Goal: Task Accomplishment & Management: Complete application form

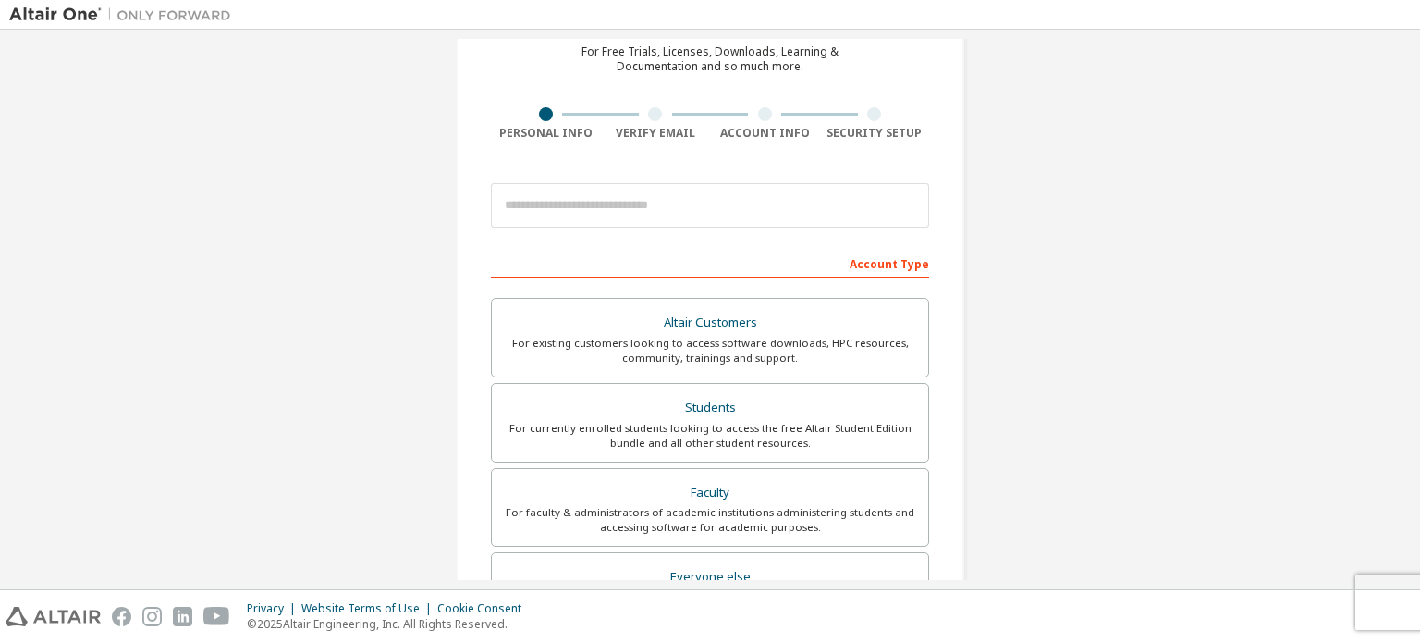
scroll to position [92, 0]
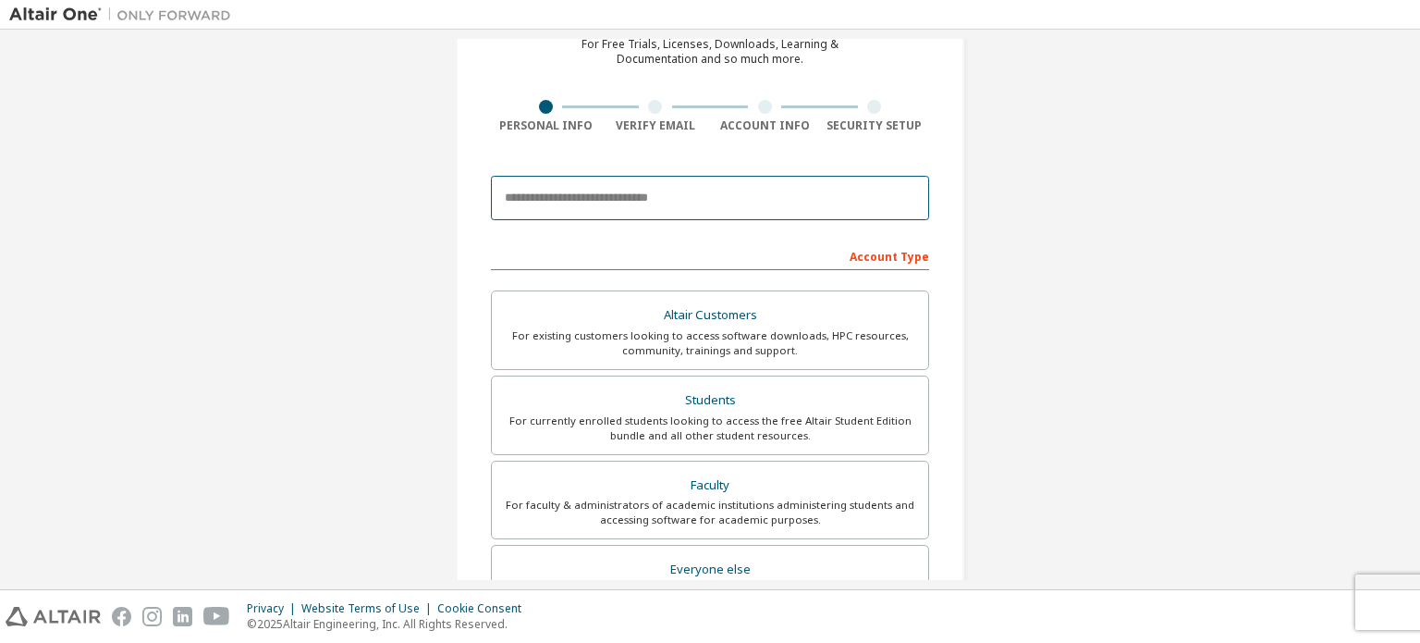
click at [698, 191] on input "email" at bounding box center [710, 198] width 438 height 44
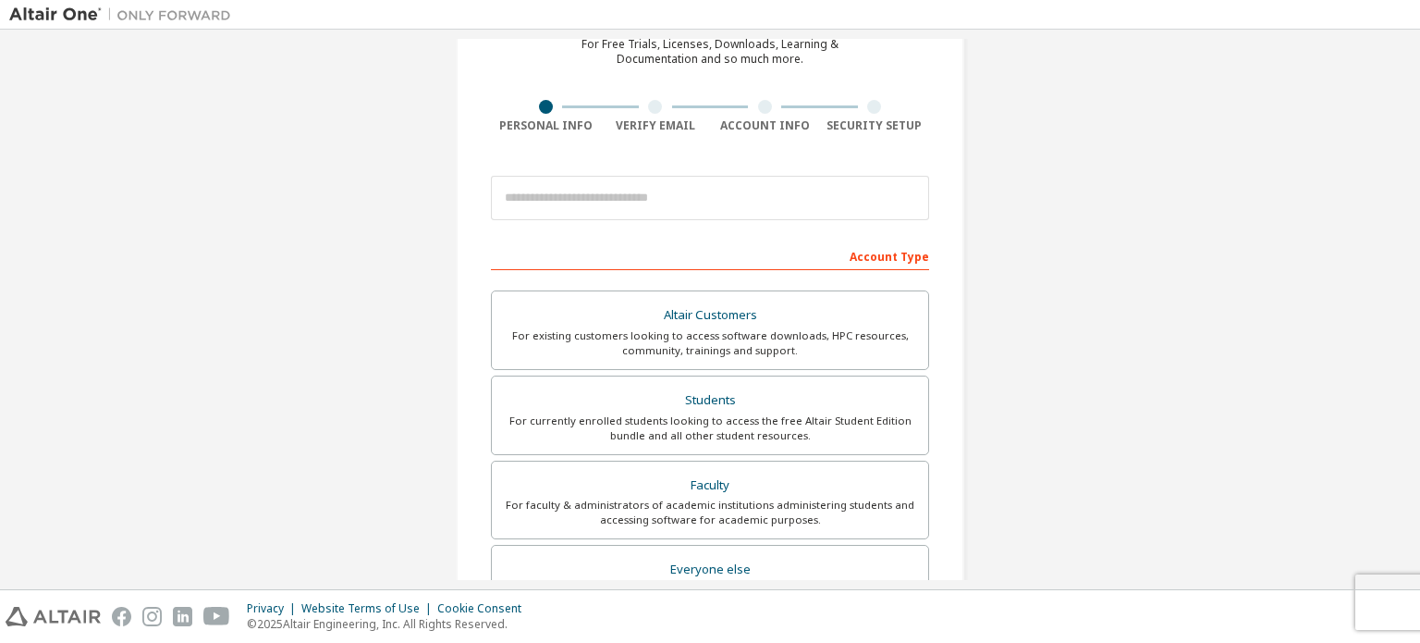
click at [698, 191] on input "email" at bounding box center [710, 198] width 438 height 44
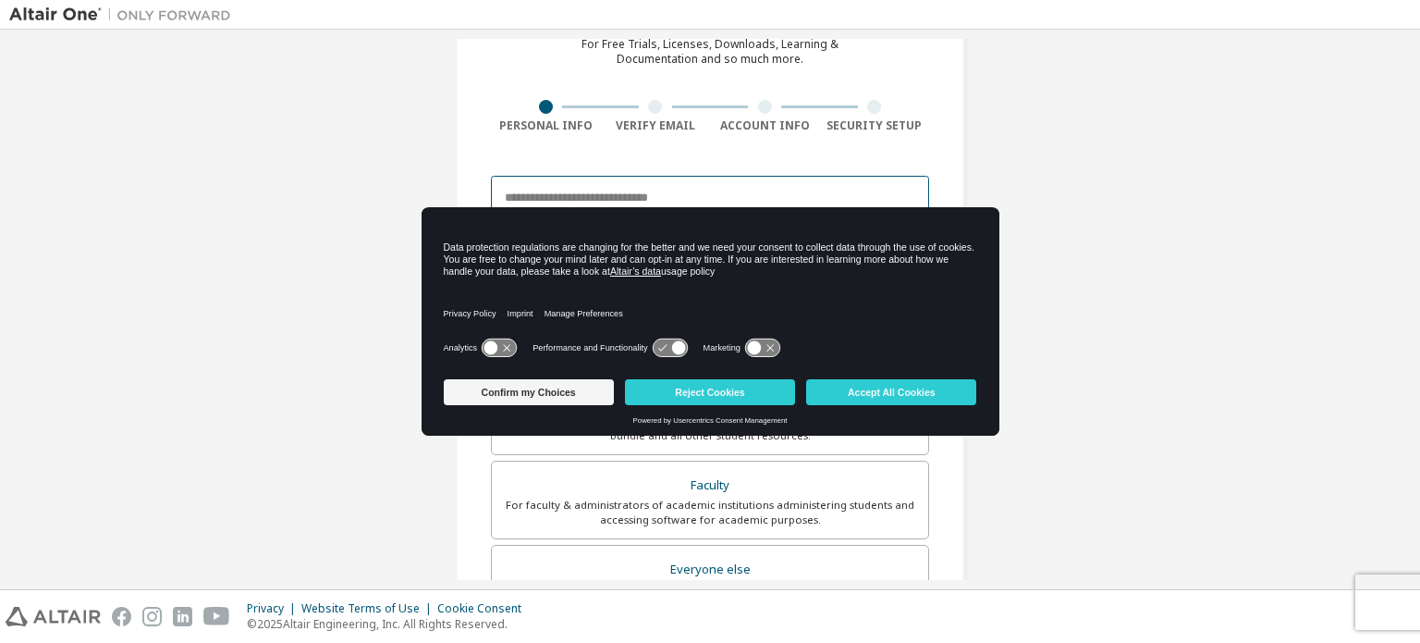
click at [698, 191] on input "email" at bounding box center [710, 198] width 438 height 44
type input "**********"
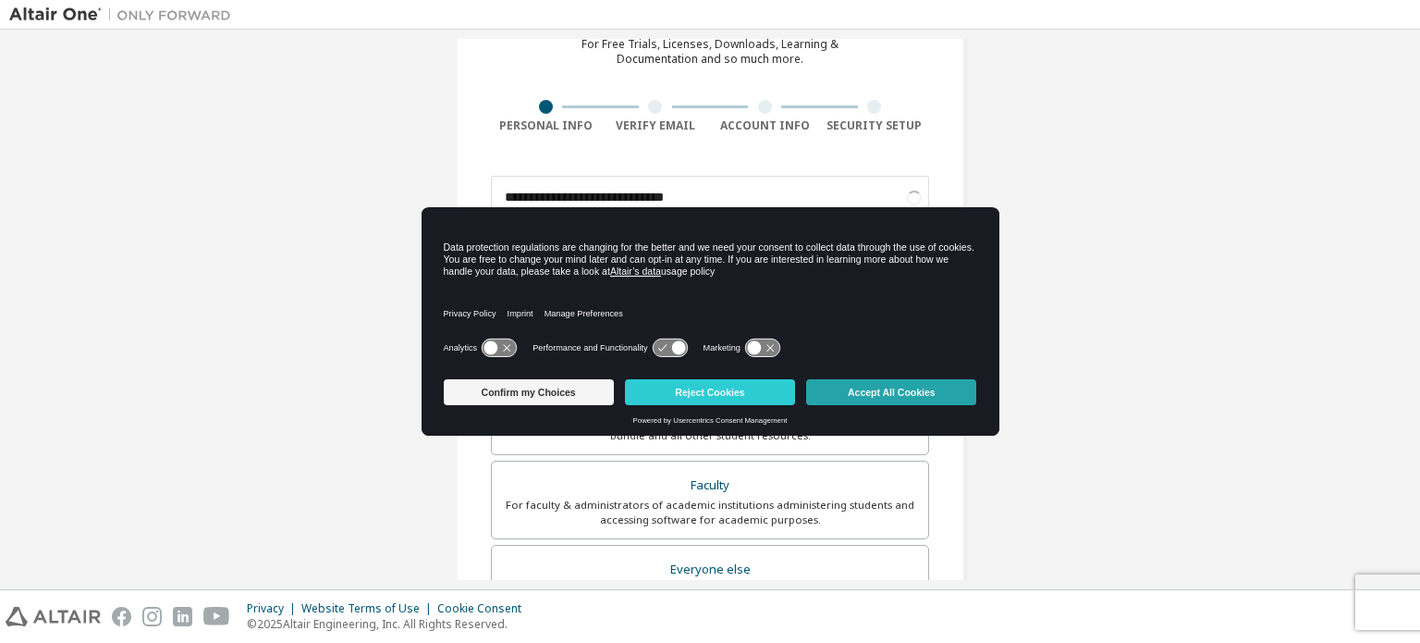
click at [885, 384] on button "Accept All Cookies" at bounding box center [891, 392] width 170 height 26
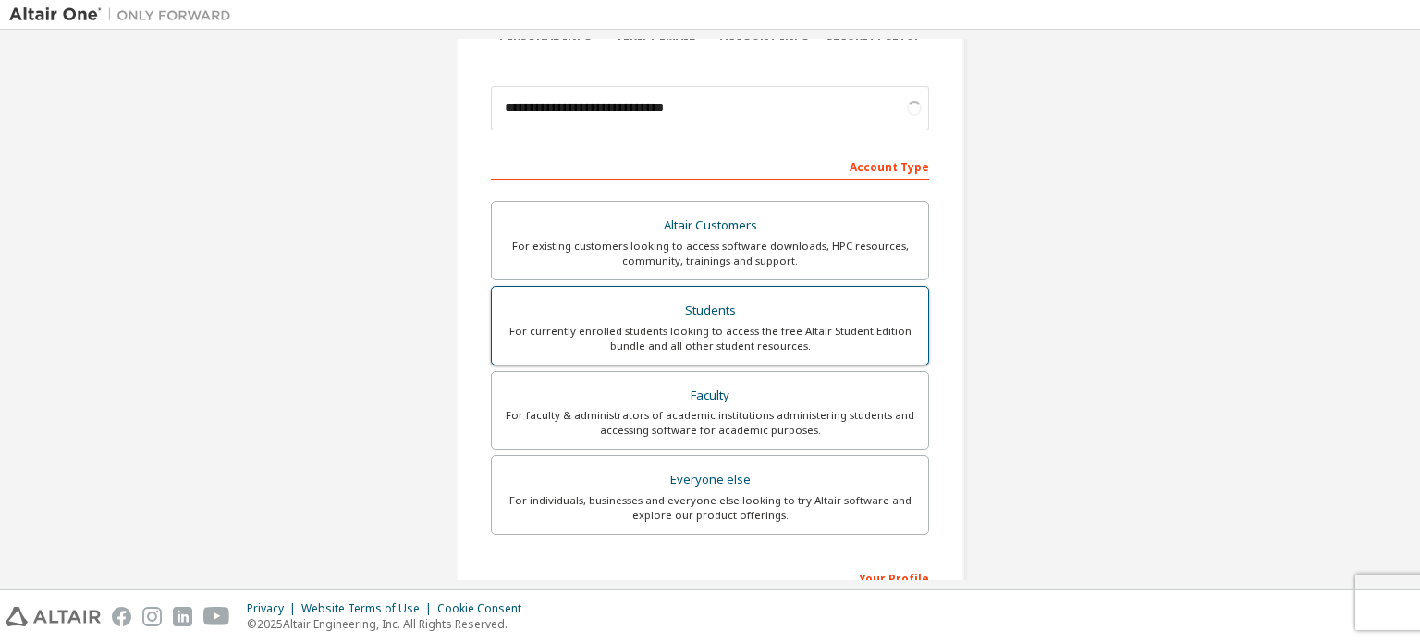
scroll to position [185, 0]
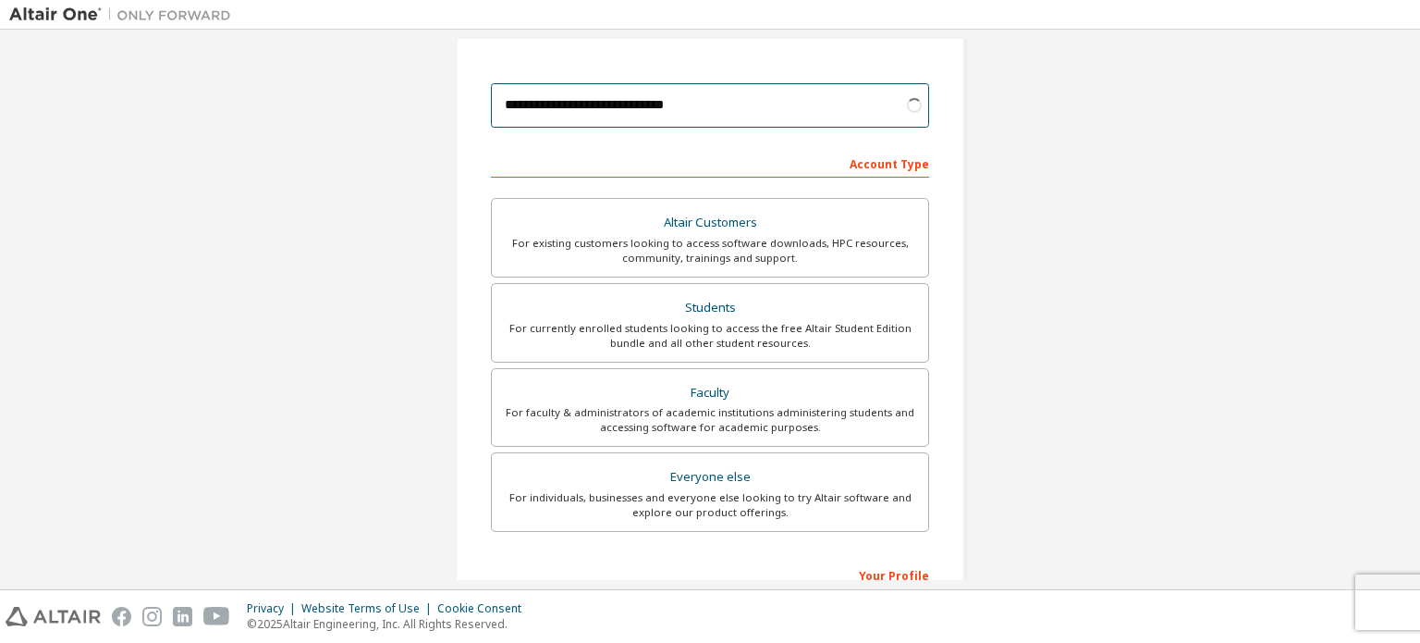
click at [871, 94] on input "**********" at bounding box center [710, 105] width 438 height 44
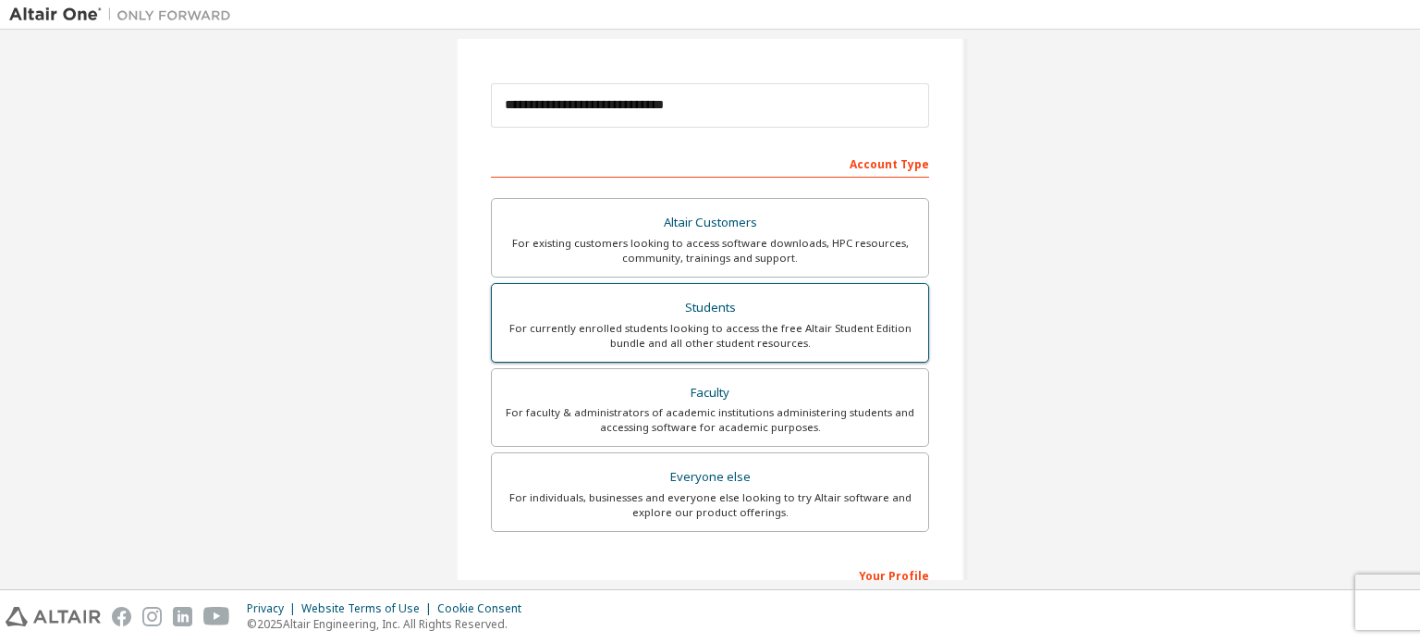
click at [783, 321] on div "For currently enrolled students looking to access the free Altair Student Editi…" at bounding box center [710, 336] width 414 height 30
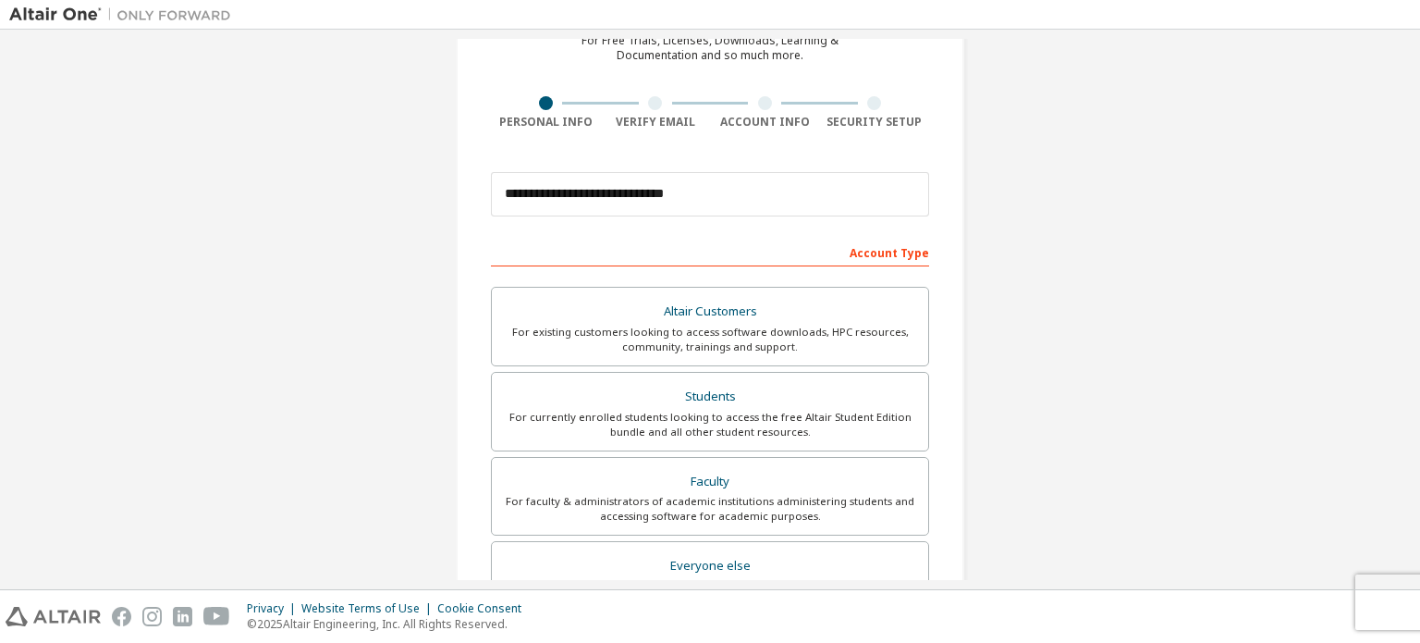
scroll to position [92, 0]
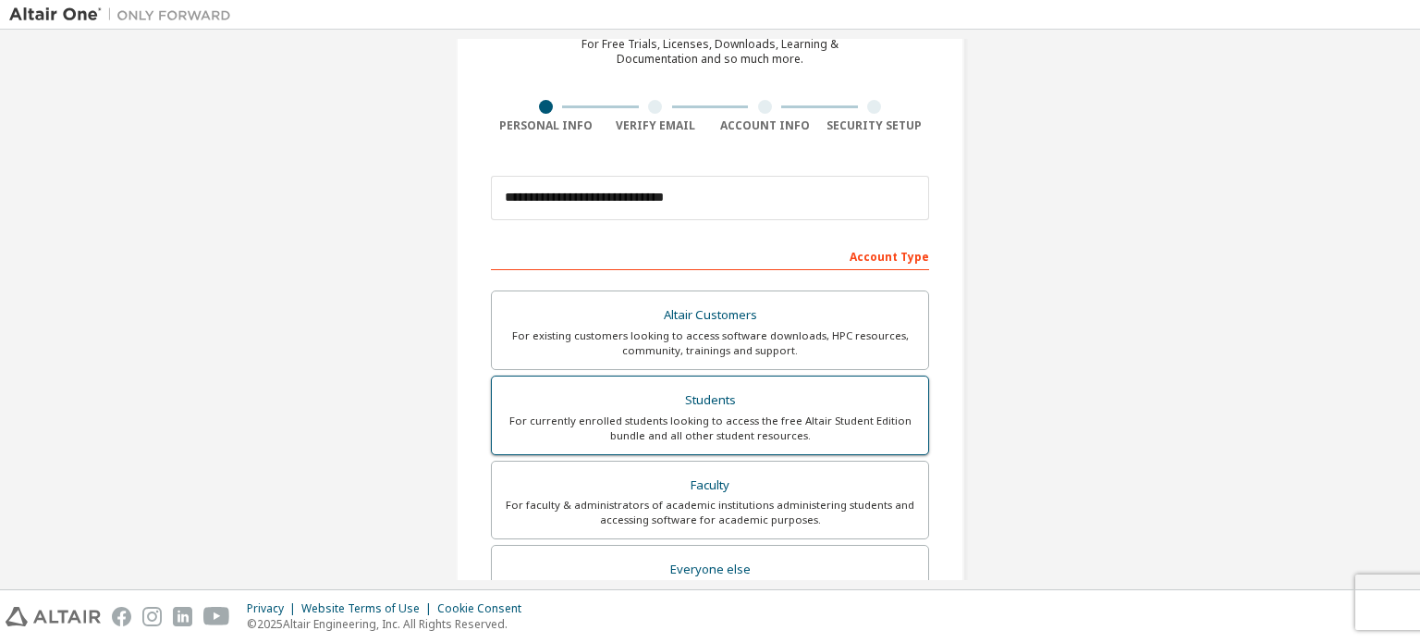
click at [851, 429] on div "For currently enrolled students looking to access the free Altair Student Editi…" at bounding box center [710, 428] width 414 height 30
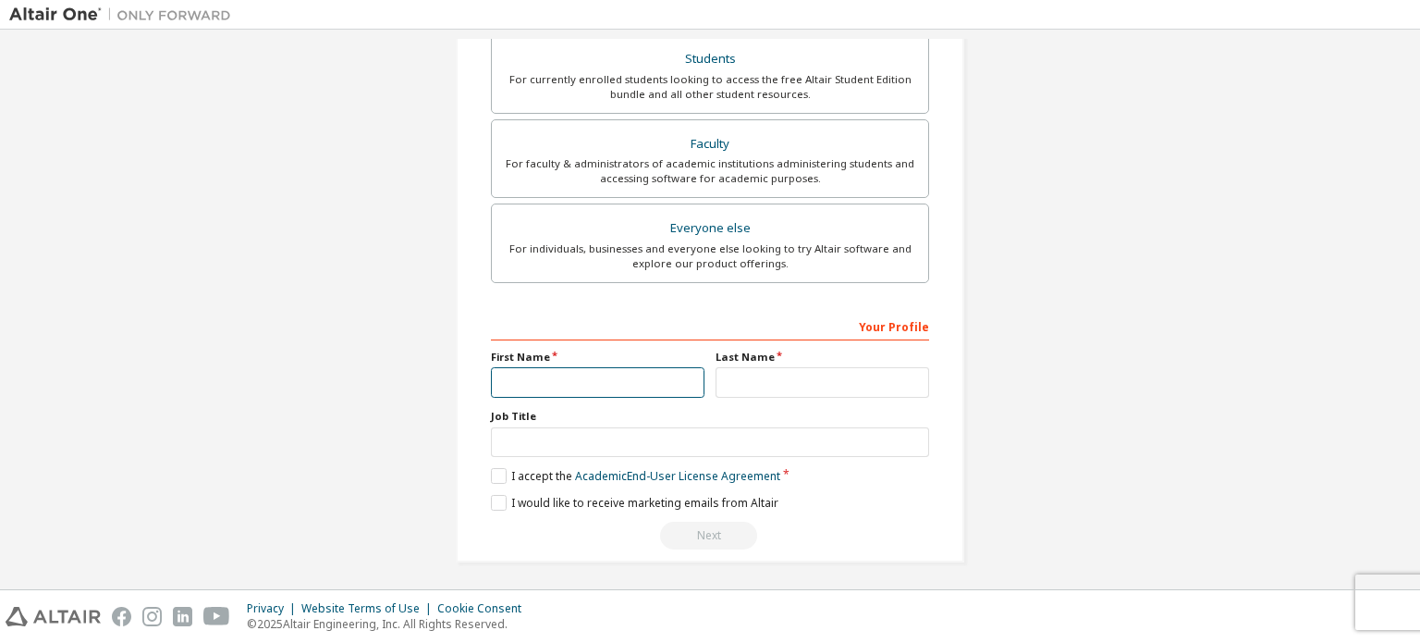
click at [568, 380] on input "text" at bounding box center [598, 382] width 214 height 31
type input "***"
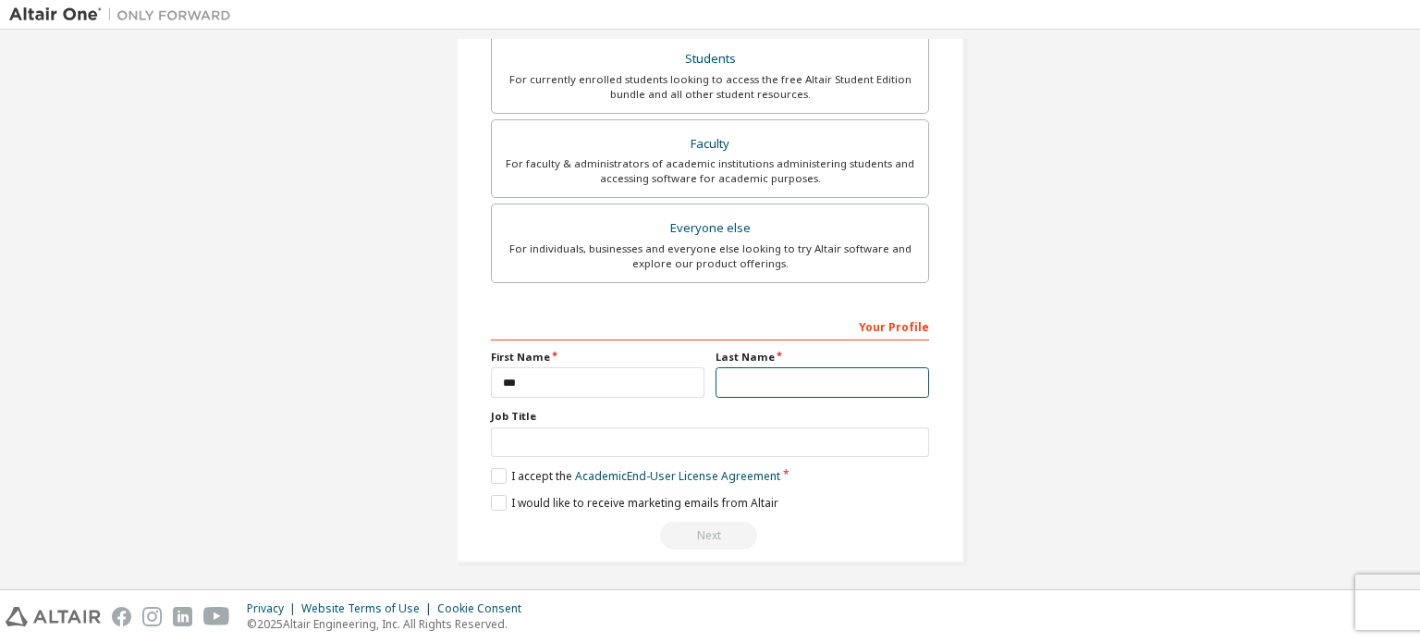
click at [782, 375] on input "text" at bounding box center [823, 382] width 214 height 31
type input "********"
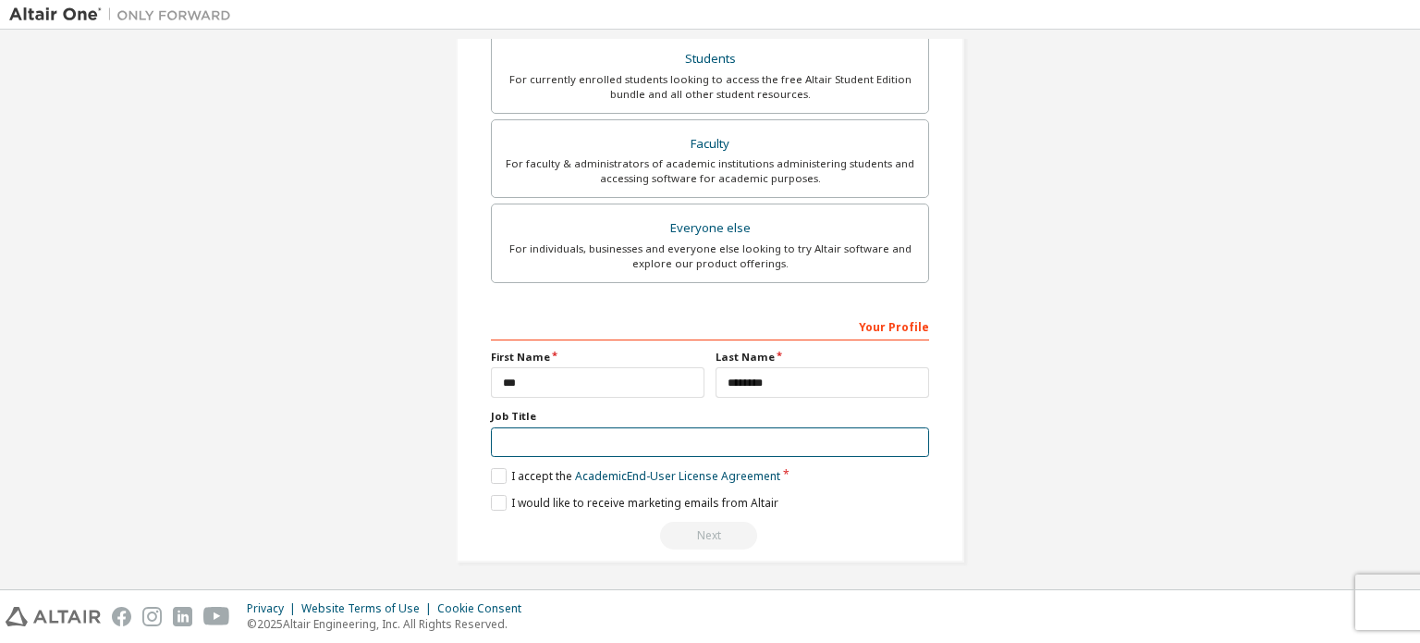
click at [721, 433] on input "text" at bounding box center [710, 442] width 438 height 31
type input "********"
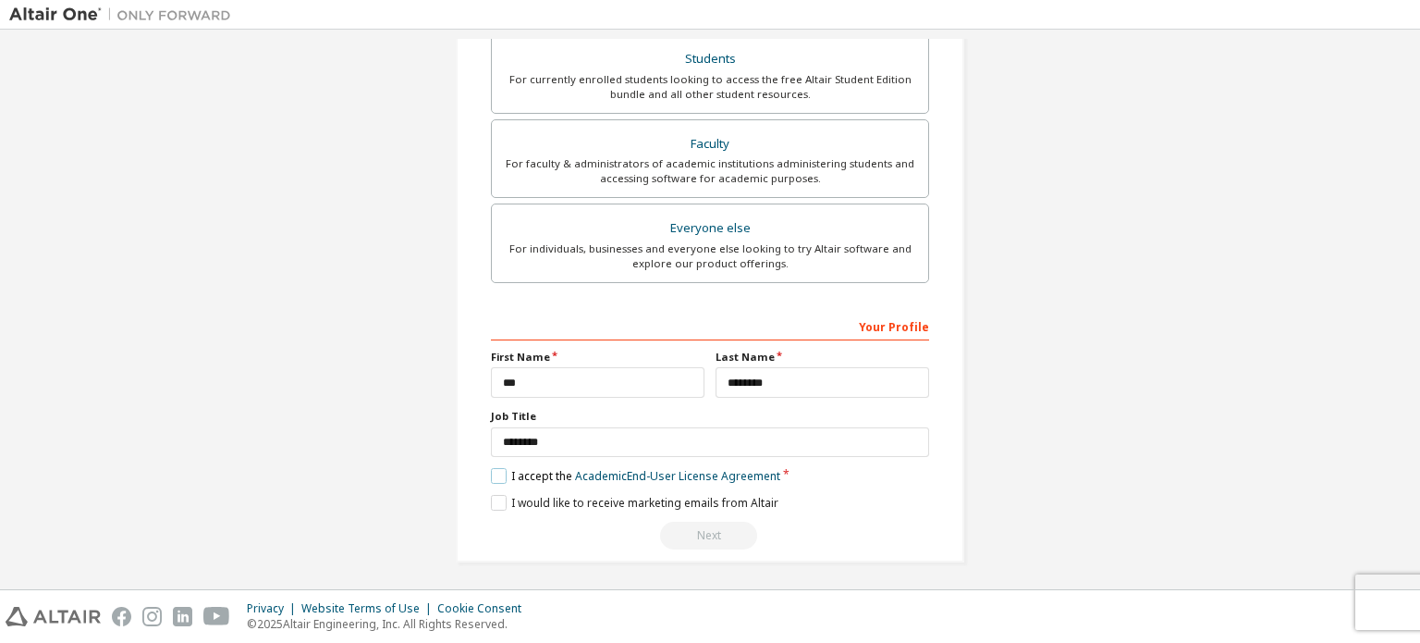
click at [495, 469] on label "I accept the Academic End-User License Agreement" at bounding box center [635, 476] width 289 height 16
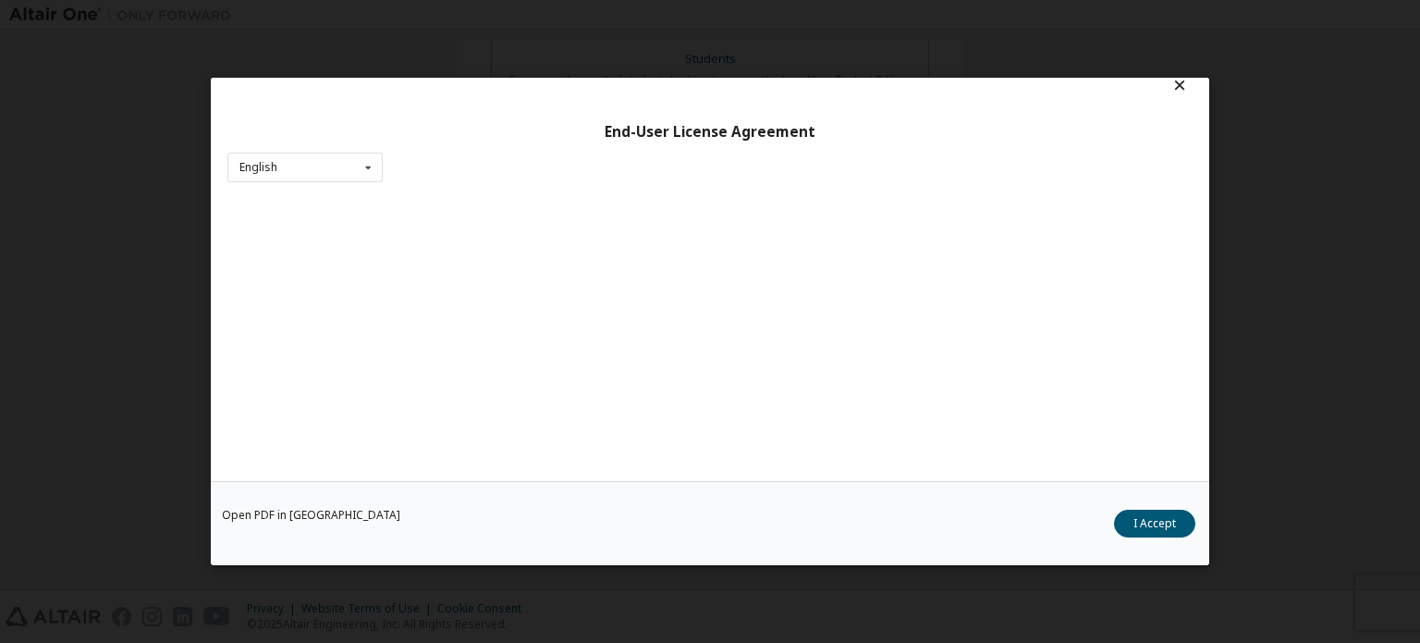
scroll to position [41, 0]
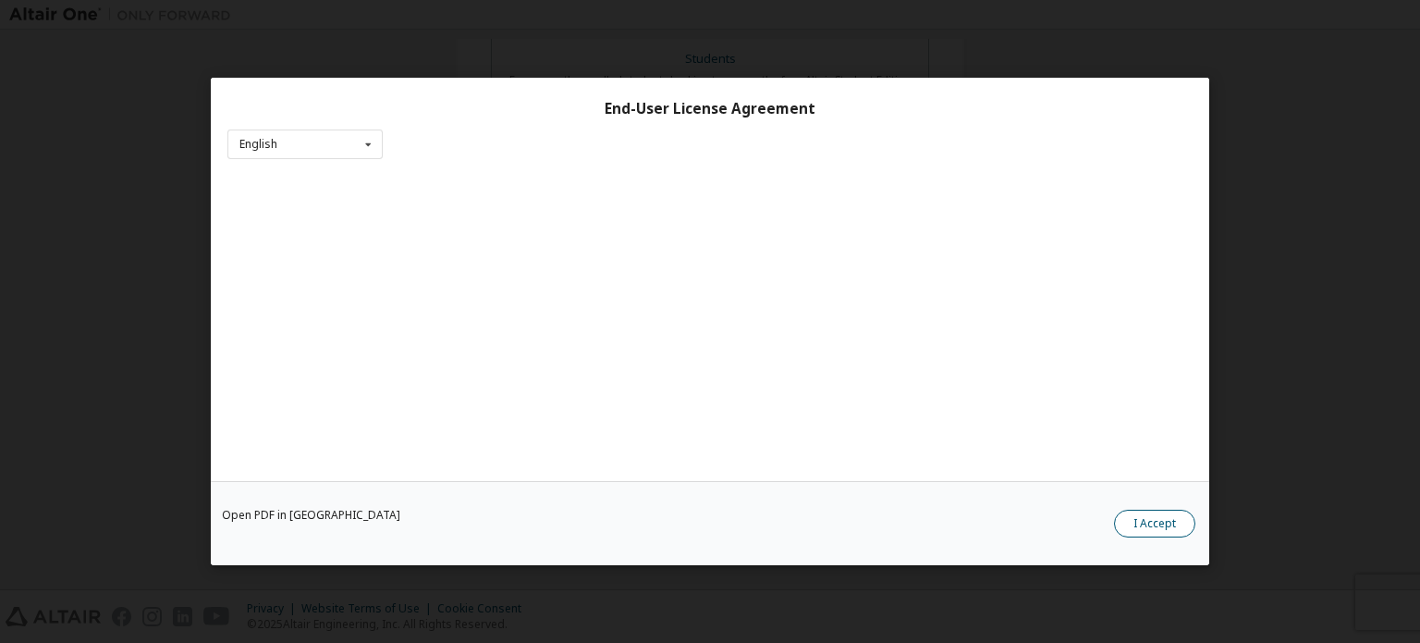
click at [1143, 527] on button "I Accept" at bounding box center [1154, 524] width 81 height 28
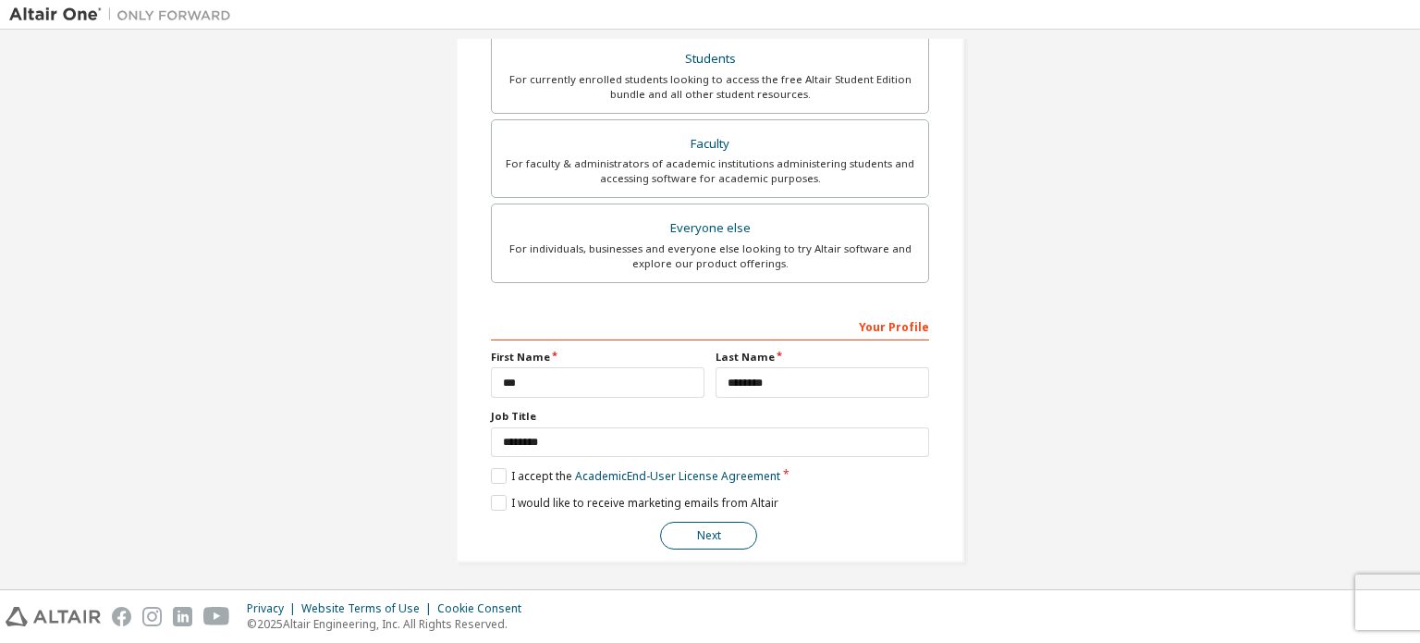
click at [707, 532] on button "Next" at bounding box center [708, 536] width 97 height 28
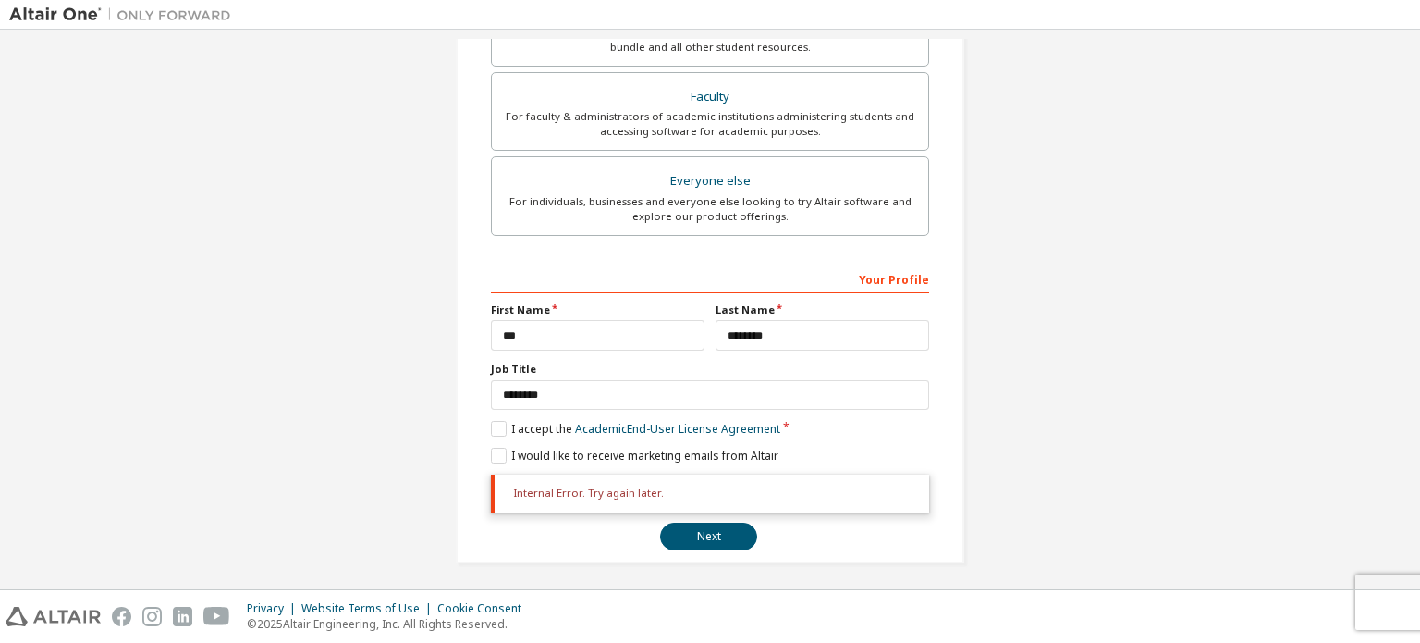
scroll to position [482, 0]
click at [645, 490] on div "Internal Error. Try again later." at bounding box center [710, 491] width 438 height 37
drag, startPoint x: 663, startPoint y: 484, endPoint x: 499, endPoint y: 475, distance: 163.9
click at [499, 475] on div "Internal Error. Try again later." at bounding box center [710, 491] width 438 height 37
click at [567, 508] on img at bounding box center [571, 517] width 24 height 24
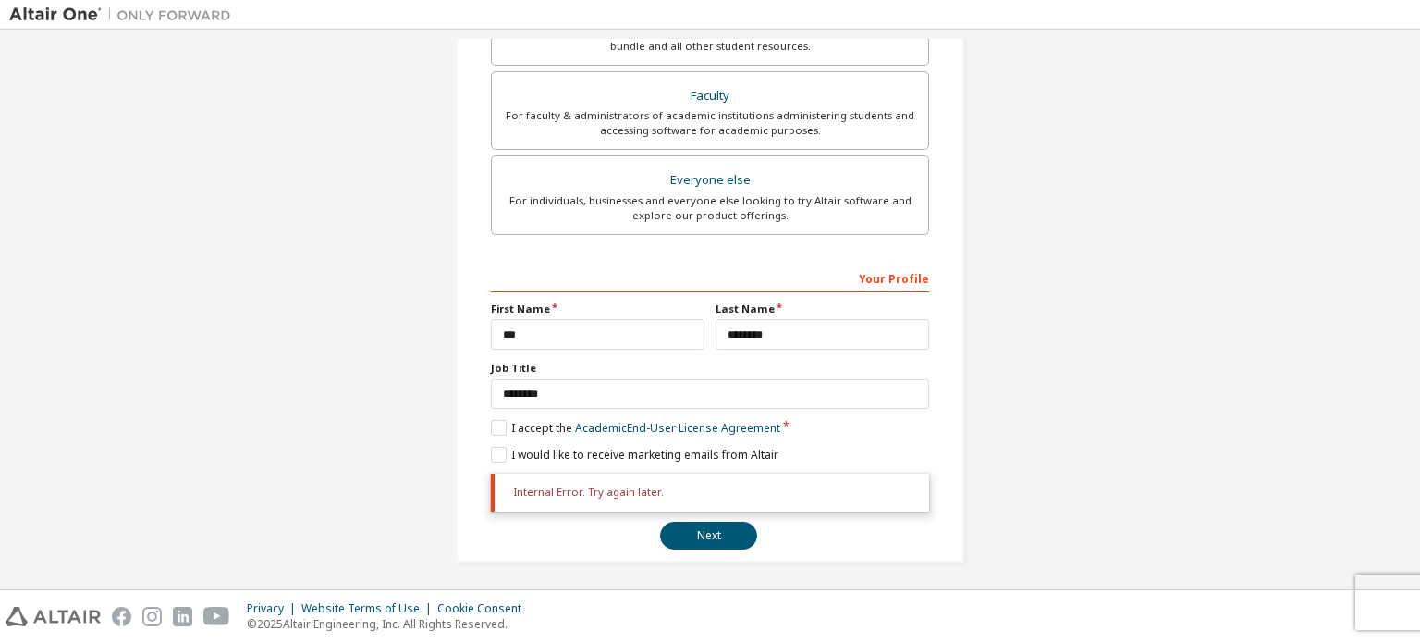
click at [1261, 280] on div "**********" at bounding box center [710, 70] width 1402 height 1027
click at [1036, 299] on div "**********" at bounding box center [710, 70] width 1402 height 1027
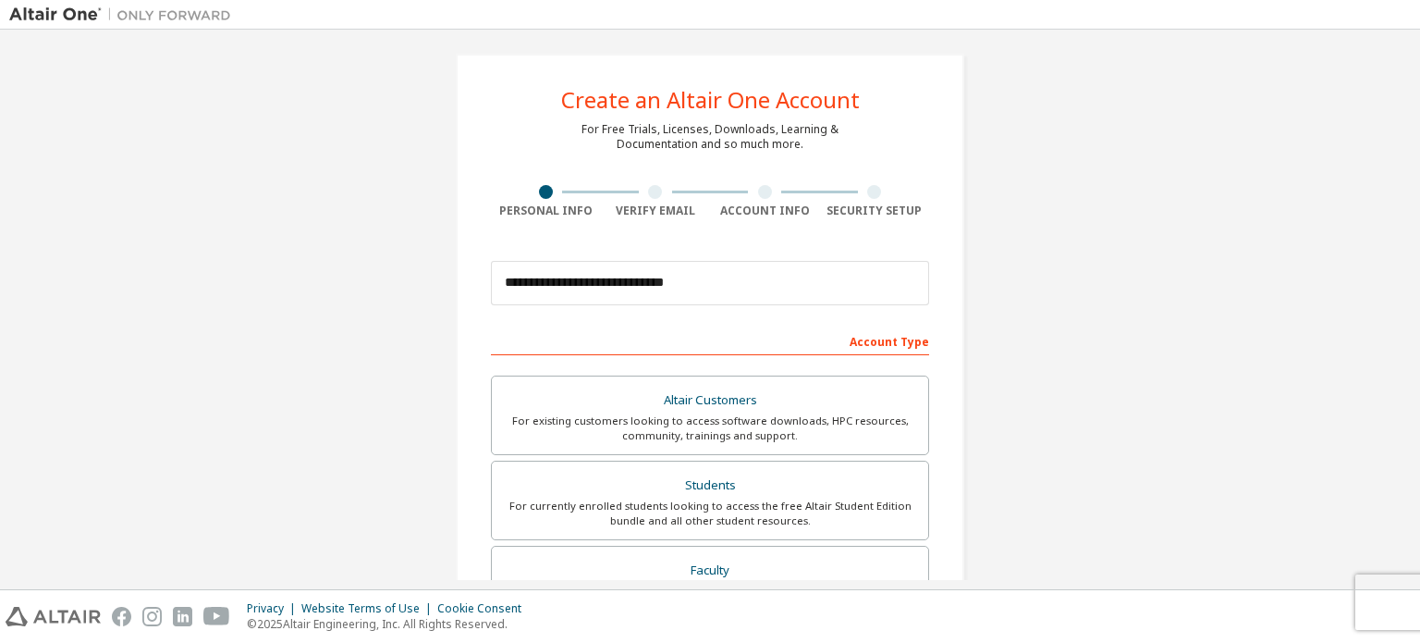
scroll to position [0, 0]
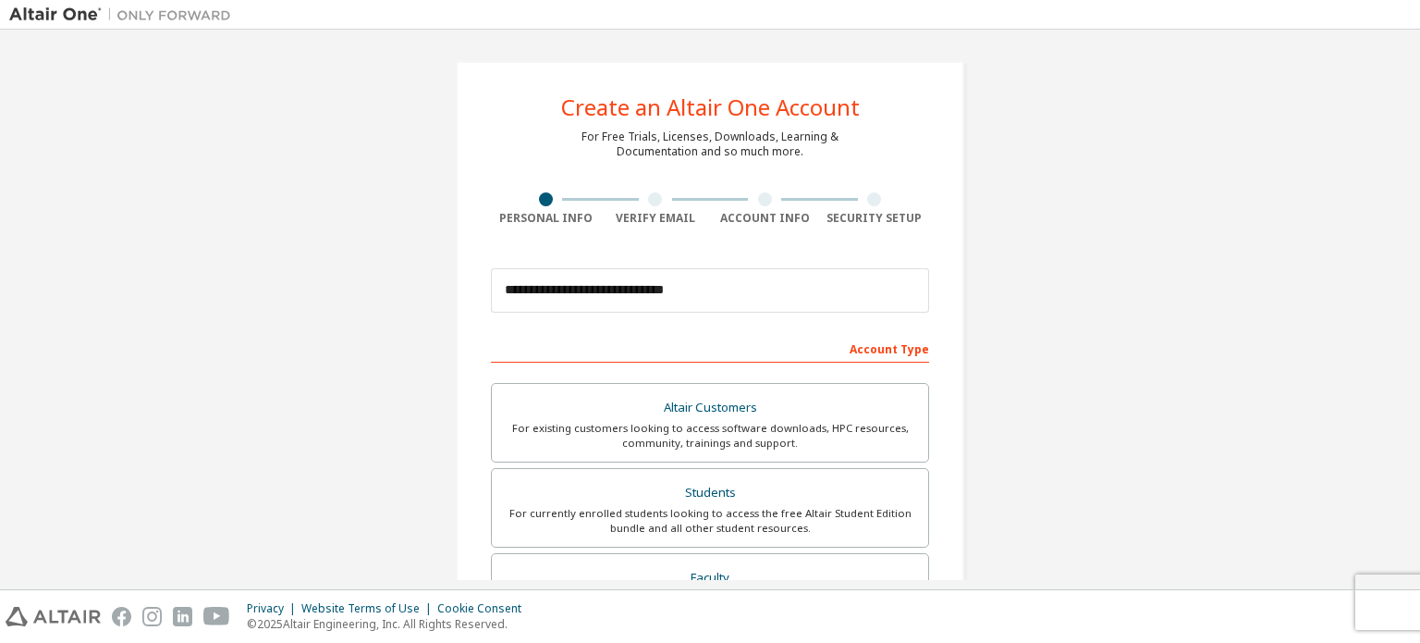
click at [870, 351] on div "Account Type" at bounding box center [710, 348] width 438 height 30
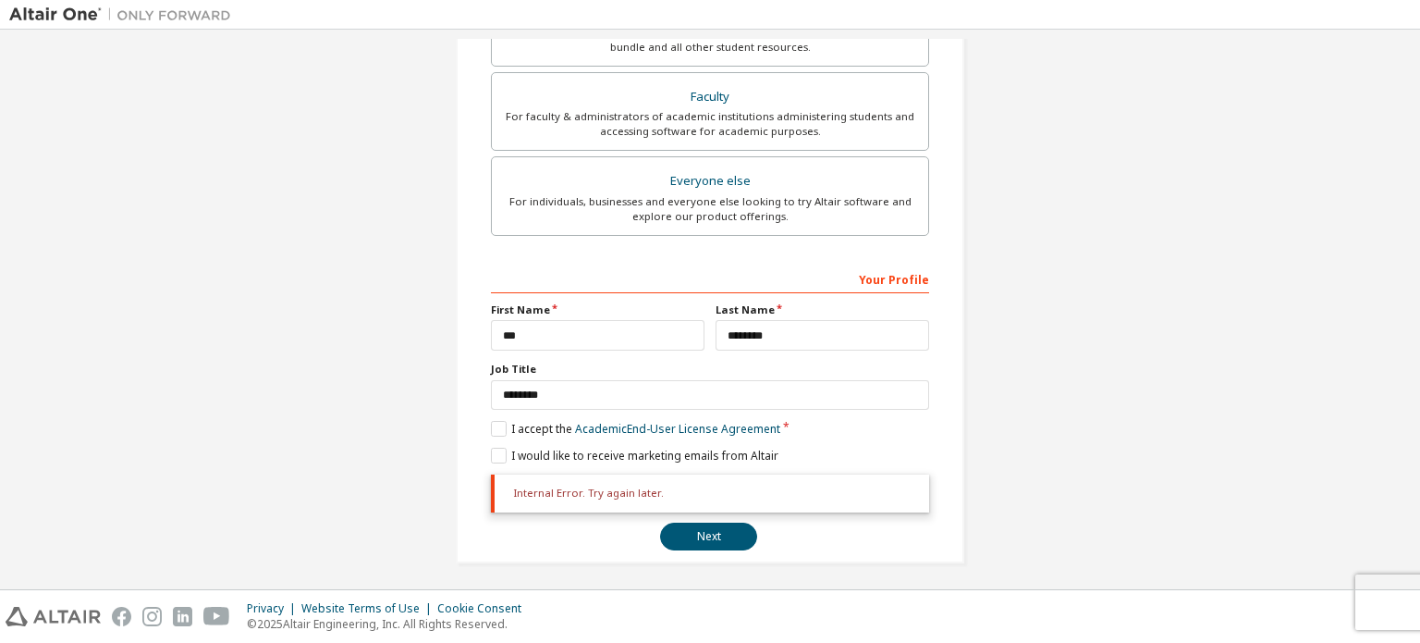
scroll to position [482, 0]
click at [720, 532] on button "Next" at bounding box center [708, 536] width 97 height 28
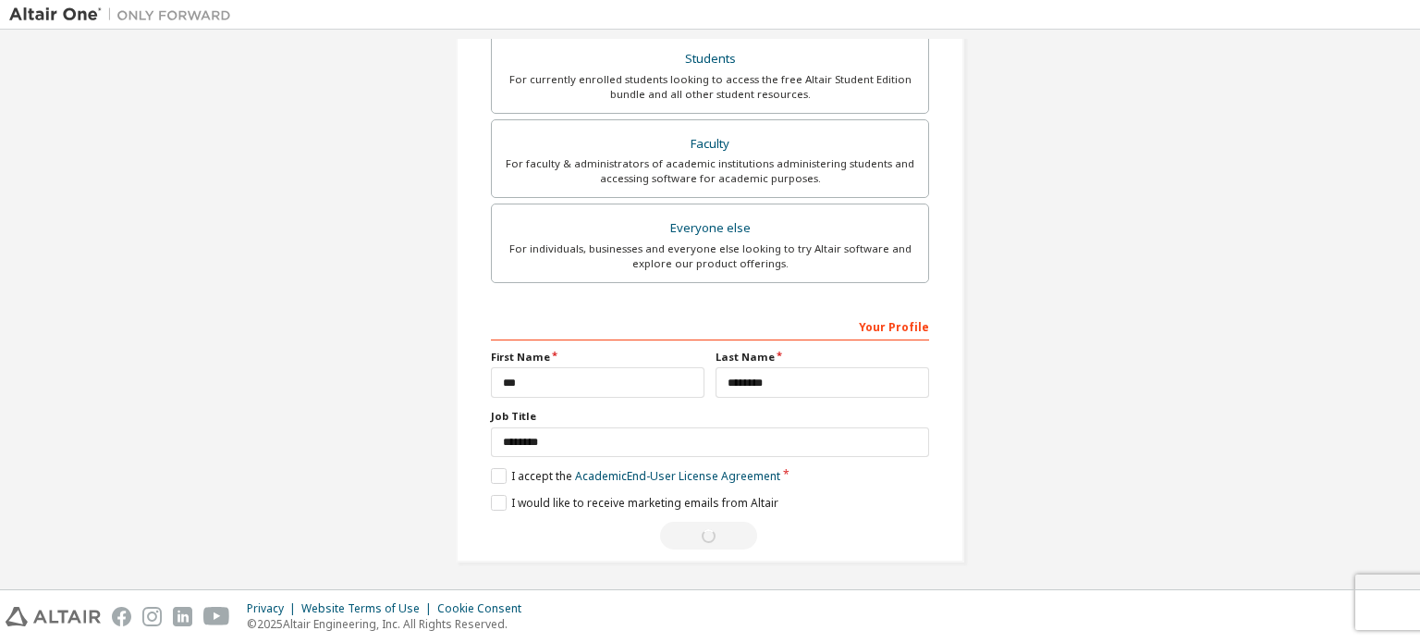
scroll to position [0, 0]
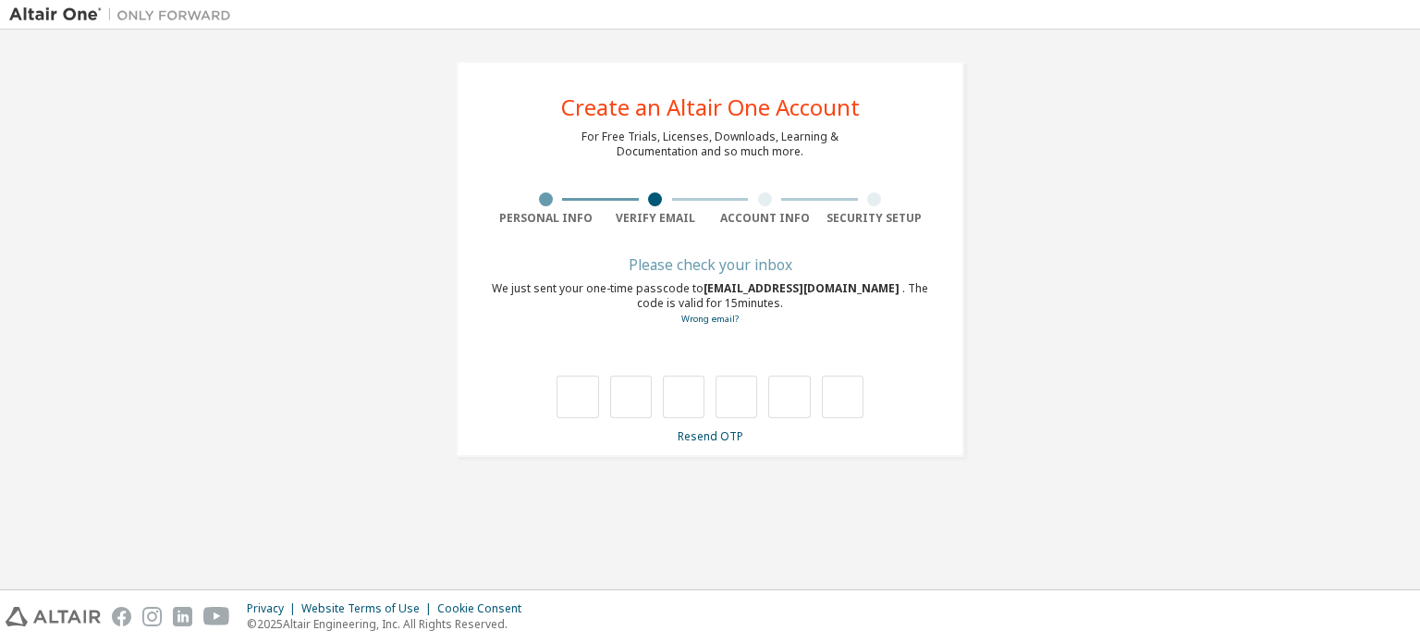
click at [797, 298] on div "We just sent your one-time passcode to [EMAIL_ADDRESS][DOMAIN_NAME] . The code …" at bounding box center [710, 303] width 438 height 45
click at [581, 387] on input "text" at bounding box center [578, 396] width 42 height 43
type input "*"
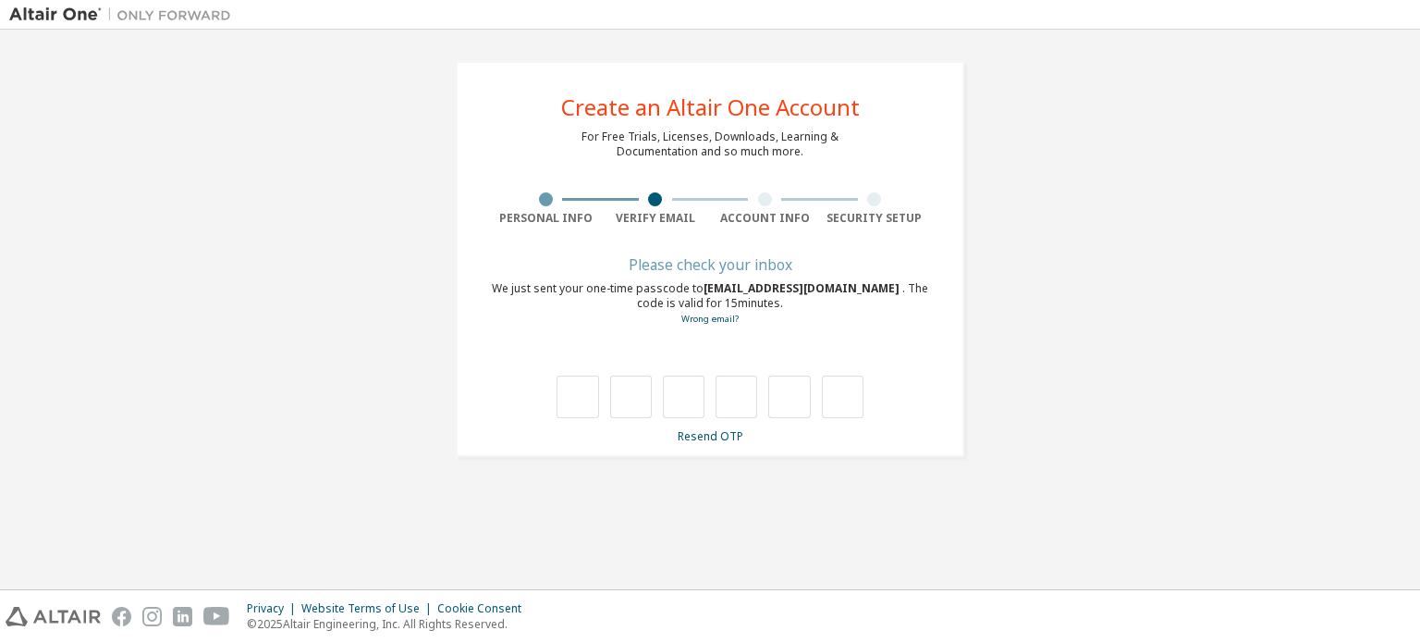
type input "*"
